Goal: Information Seeking & Learning: Learn about a topic

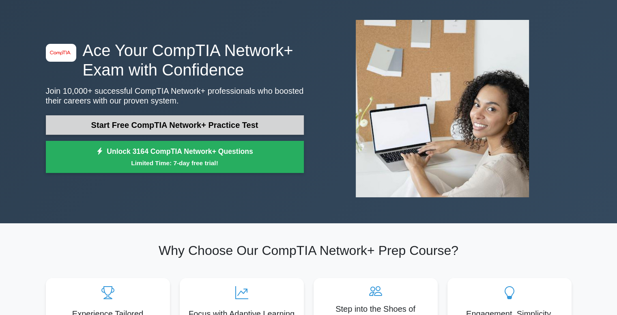
click at [179, 124] on link "Start Free CompTIA Network+ Practice Test" at bounding box center [175, 124] width 258 height 19
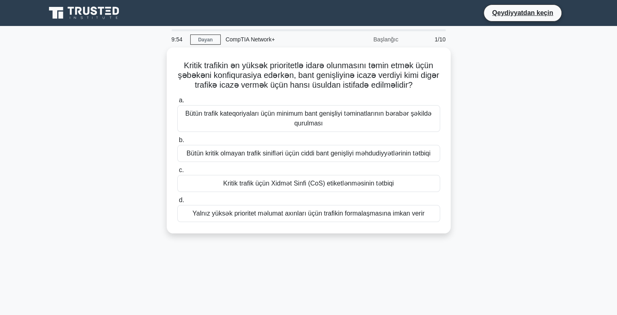
click at [494, 79] on div "Kritik trafikin ən yüksək prioritetlə idarə olunmasını təmin etmək üçün şəbəkən…" at bounding box center [308, 144] width 535 height 195
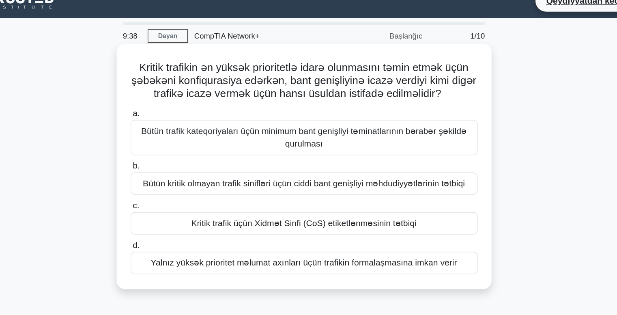
click at [278, 152] on font "Bütün kritik olmayan trafik sinifləri üçün ciddi bant genişliyi məhdudiyyətləri…" at bounding box center [309, 151] width 244 height 7
click at [177, 141] on input "b. Bütün kritik olmayan trafik sinifləri üçün ciddi bant genişliyi məhdudiyyətl…" at bounding box center [177, 137] width 0 height 5
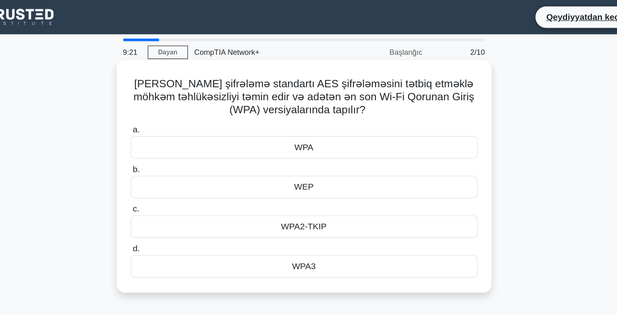
click at [304, 200] on font "WPA3" at bounding box center [308, 201] width 18 height 7
click at [177, 191] on input "d. WPA3" at bounding box center [177, 188] width 0 height 5
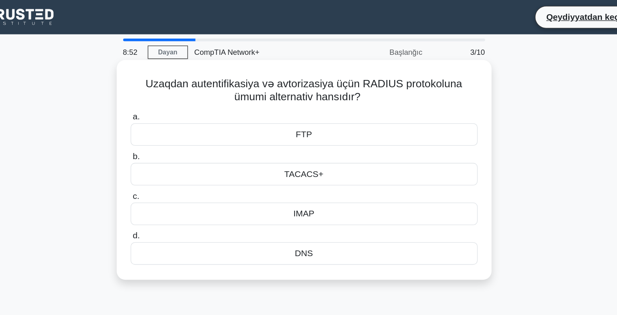
click at [314, 99] on div "FTP" at bounding box center [308, 101] width 263 height 17
click at [177, 91] on input "a. FTP" at bounding box center [177, 88] width 0 height 5
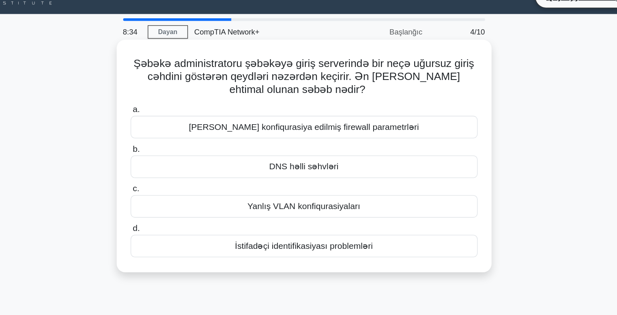
click at [307, 200] on font "İstifadəçi identifikasiyası problemləri" at bounding box center [308, 201] width 104 height 7
click at [177, 191] on input "d. İstifadəçi identifikasiyası problemləri" at bounding box center [177, 188] width 0 height 5
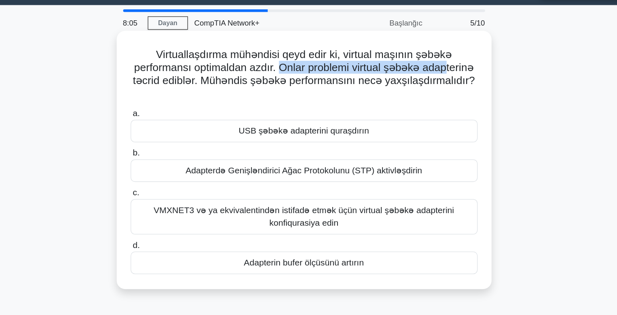
drag, startPoint x: 290, startPoint y: 73, endPoint x: 417, endPoint y: 76, distance: 127.4
click at [417, 76] on font "Virtuallaşdırma mühəndisi qeyd edir ki, virtual maşının şəbəkə performansı opti…" at bounding box center [308, 73] width 259 height 28
click at [296, 77] on font "Virtuallaşdırma mühəndisi qeyd edir ki, virtual maşının şəbəkə performansı opti…" at bounding box center [308, 73] width 259 height 28
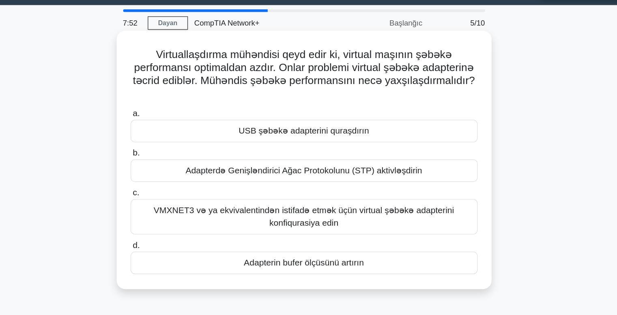
click at [323, 185] on font "VMXNET3 və ya ekvivalentindən istifadə etmək üçün virtual şəbəkə adapterini kon…" at bounding box center [309, 186] width 228 height 17
click at [177, 171] on input "c. VMXNET3 və ya ekvivalentindən istifadə etmək üçün virtual şəbəkə adapterini …" at bounding box center [177, 167] width 0 height 5
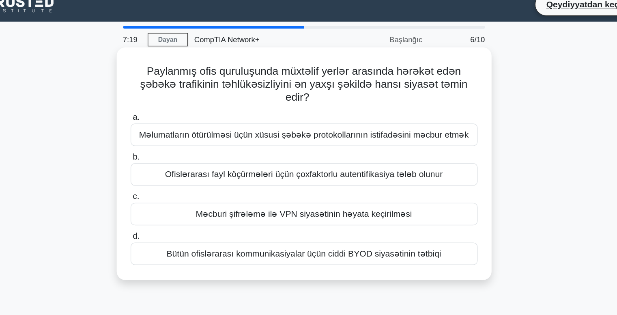
click at [327, 144] on font "Ofislərarası fayl köçürmələri üçün çoxfaktorlu autentifikasiya tələb olunur" at bounding box center [308, 141] width 210 height 7
click at [177, 131] on input "b. Ofislərarası fayl köçürmələri üçün çoxfaktorlu autentifikasiya tələb olunur" at bounding box center [177, 128] width 0 height 5
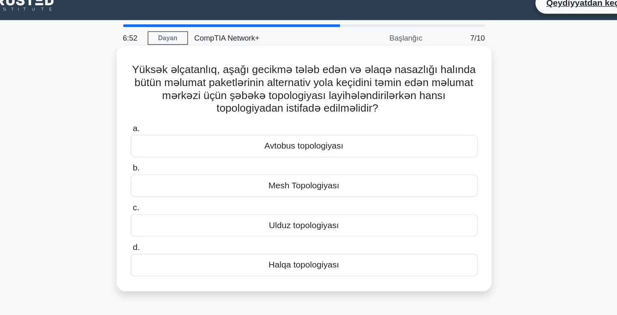
click at [305, 150] on font "Mesh Topologiyası" at bounding box center [308, 151] width 54 height 7
click at [177, 141] on input "b. Mesh Topologiyası" at bounding box center [177, 137] width 0 height 5
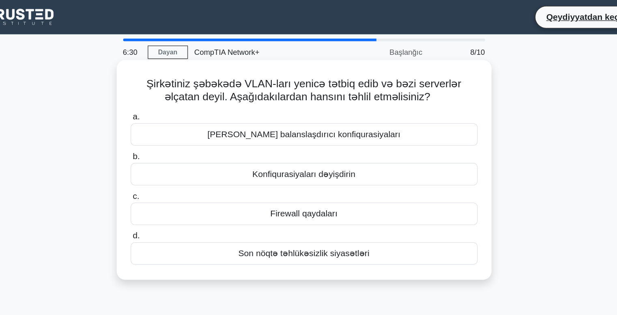
click at [313, 131] on font "Konfiqurasiyaları dəyişdirin" at bounding box center [308, 131] width 78 height 7
click at [177, 121] on input "b. Konfiqurasiyaları dəyişdirin" at bounding box center [177, 118] width 0 height 5
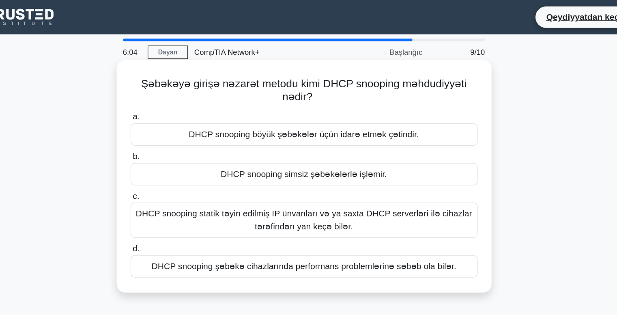
click at [301, 133] on font "DHCP snooping simsiz şəbəkələrlə işləmir." at bounding box center [308, 131] width 126 height 7
click at [177, 121] on input "b. DHCP snooping simsiz şəbəkələrlə işləmir." at bounding box center [177, 118] width 0 height 5
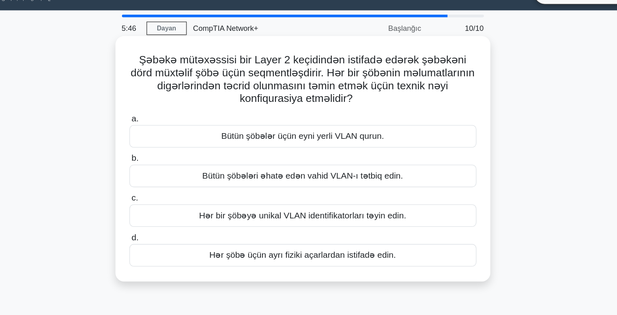
click at [295, 150] on font "Bütün şöbələri əhatə edən vahid VLAN-ı tətbiq edin." at bounding box center [308, 151] width 152 height 7
click at [177, 141] on input "b. Bütün şöbələri əhatə edən vahid VLAN-ı tətbiq edin." at bounding box center [177, 137] width 0 height 5
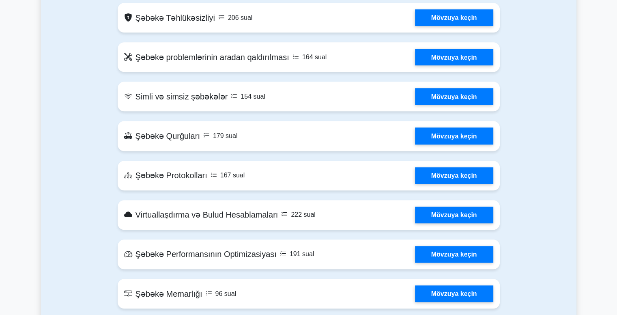
scroll to position [422, 0]
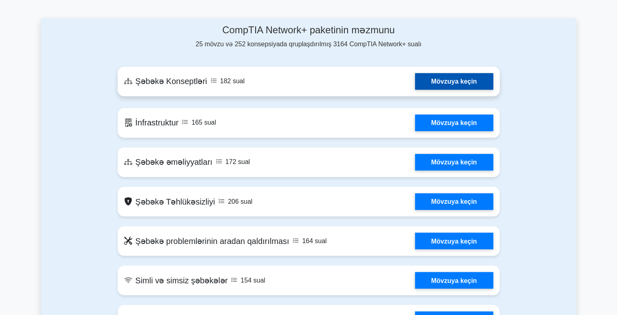
click at [432, 90] on link "Mövzuya keçin" at bounding box center [454, 81] width 78 height 17
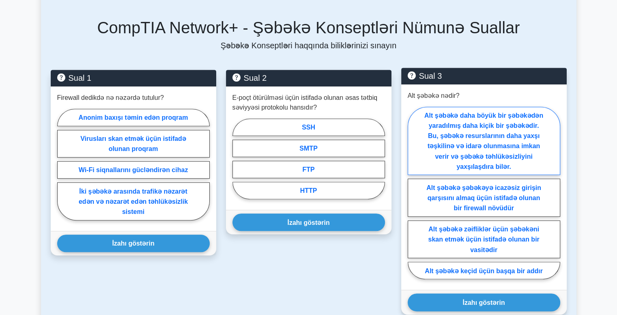
scroll to position [367, 0]
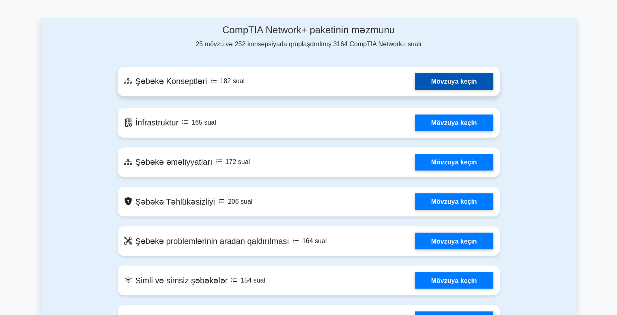
scroll to position [443, 0]
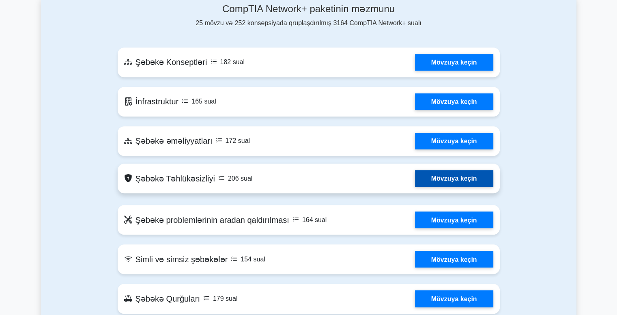
click at [445, 184] on link "Mövzuya keçin" at bounding box center [454, 178] width 78 height 17
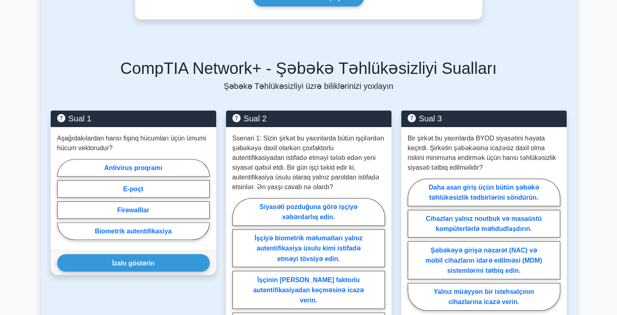
scroll to position [338, 0]
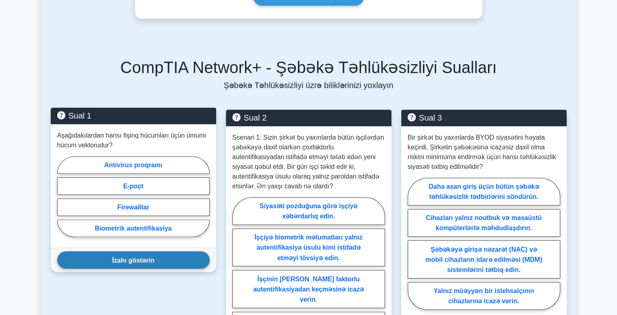
click at [140, 256] on font "İzahı göstərin" at bounding box center [133, 259] width 42 height 7
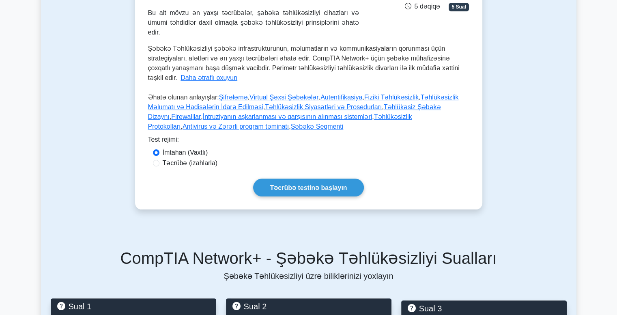
scroll to position [147, 0]
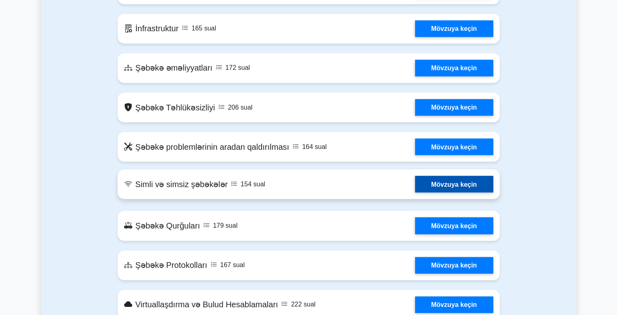
click at [422, 185] on link "Mövzuya keçin" at bounding box center [454, 184] width 78 height 17
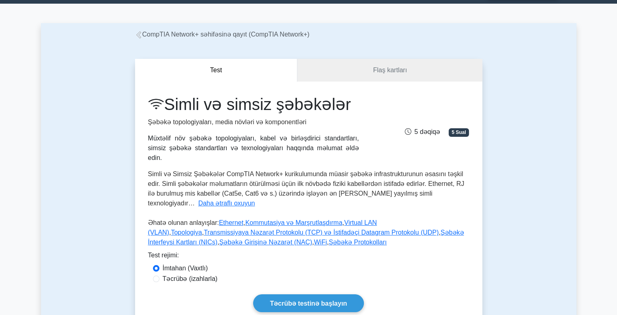
scroll to position [23, 0]
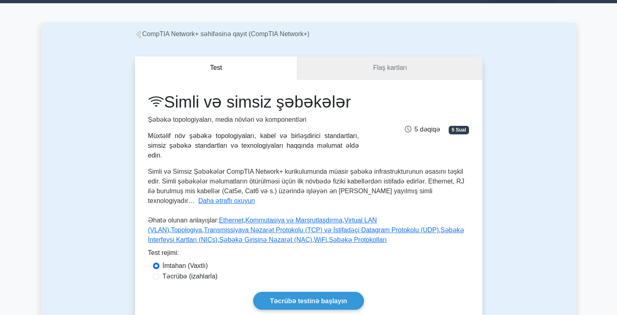
click at [377, 74] on link "Flaş kartları" at bounding box center [389, 67] width 185 height 23
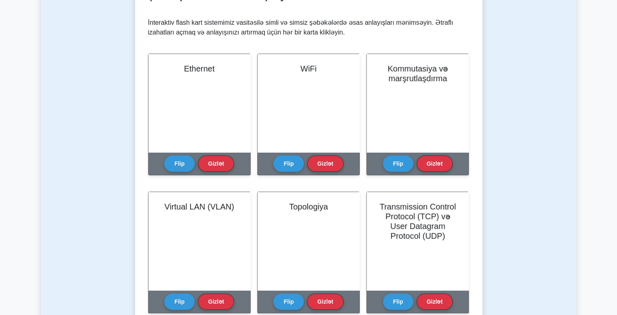
scroll to position [150, 0]
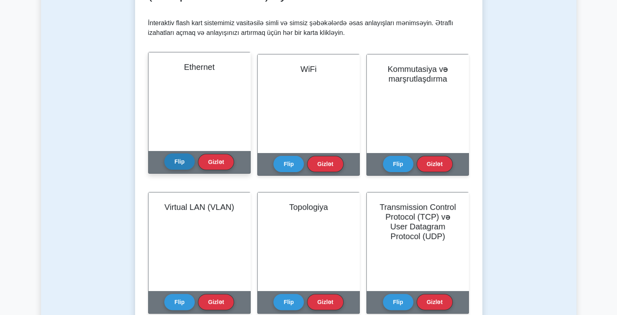
click at [188, 166] on button "Flip" at bounding box center [179, 161] width 30 height 16
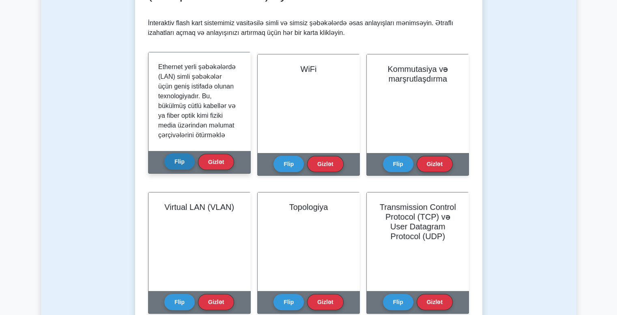
click at [185, 165] on button "Flip" at bounding box center [179, 161] width 30 height 16
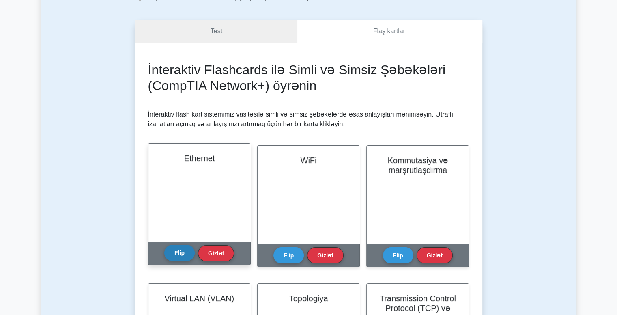
scroll to position [24, 0]
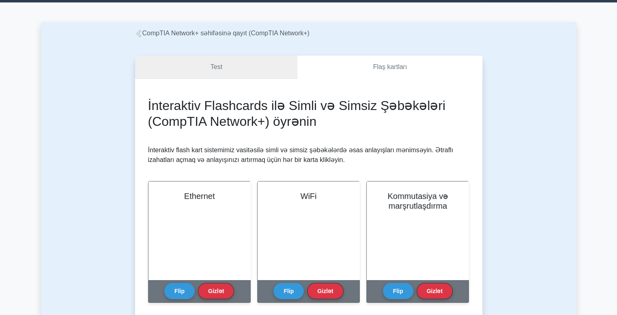
click at [224, 69] on link "Test" at bounding box center [216, 67] width 163 height 23
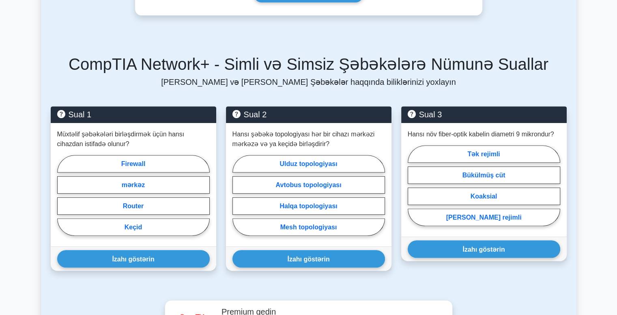
scroll to position [332, 0]
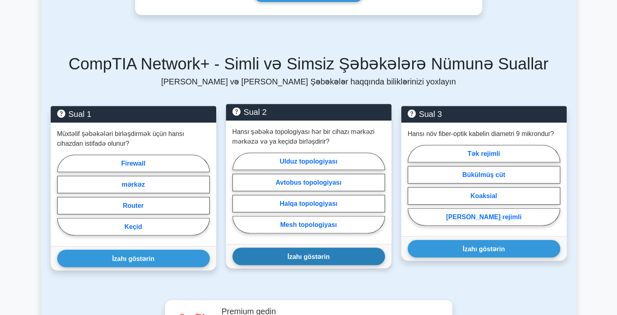
click at [322, 253] on font "İzahı göstərin" at bounding box center [308, 256] width 42 height 7
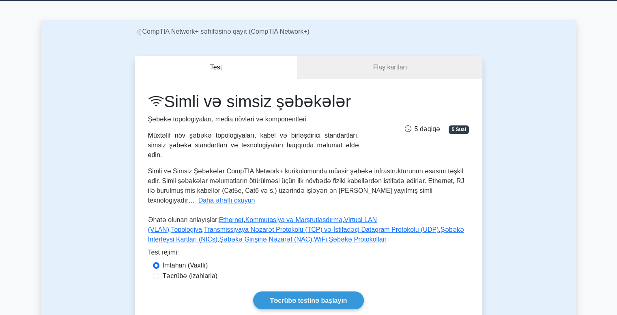
scroll to position [0, 0]
